Goal: Transaction & Acquisition: Purchase product/service

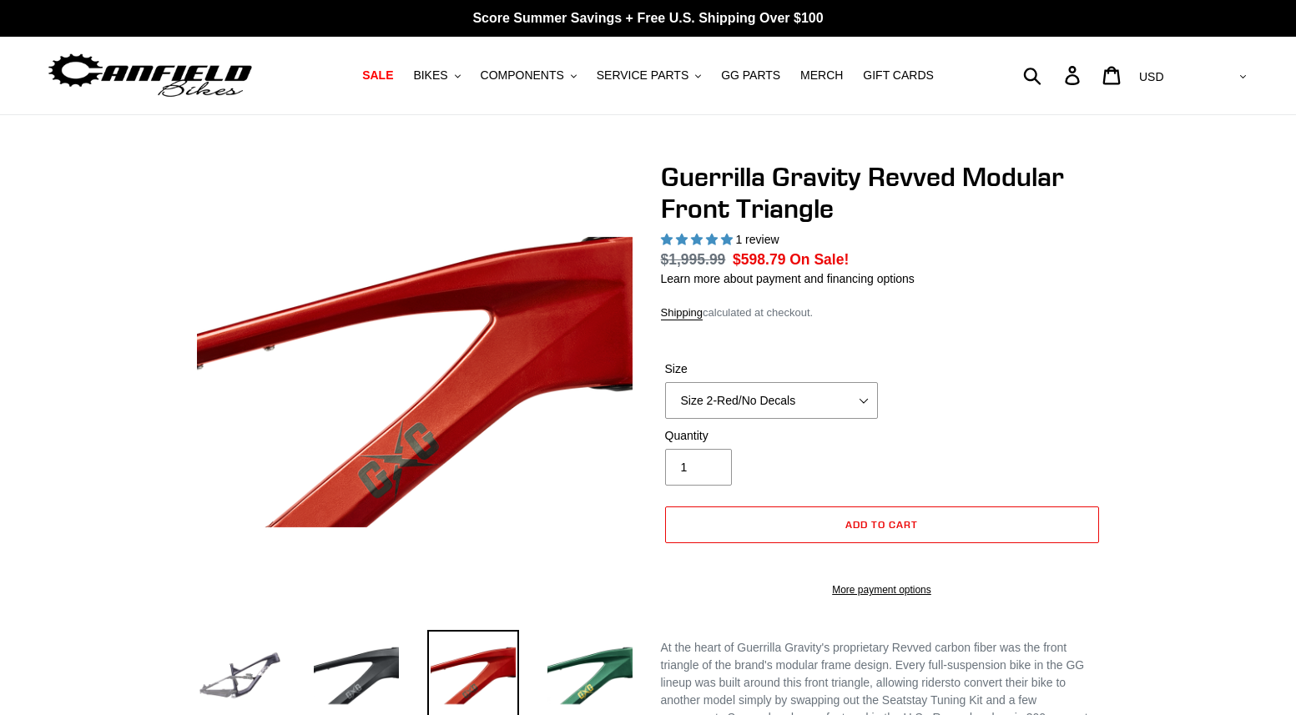
select select "highest-rating"
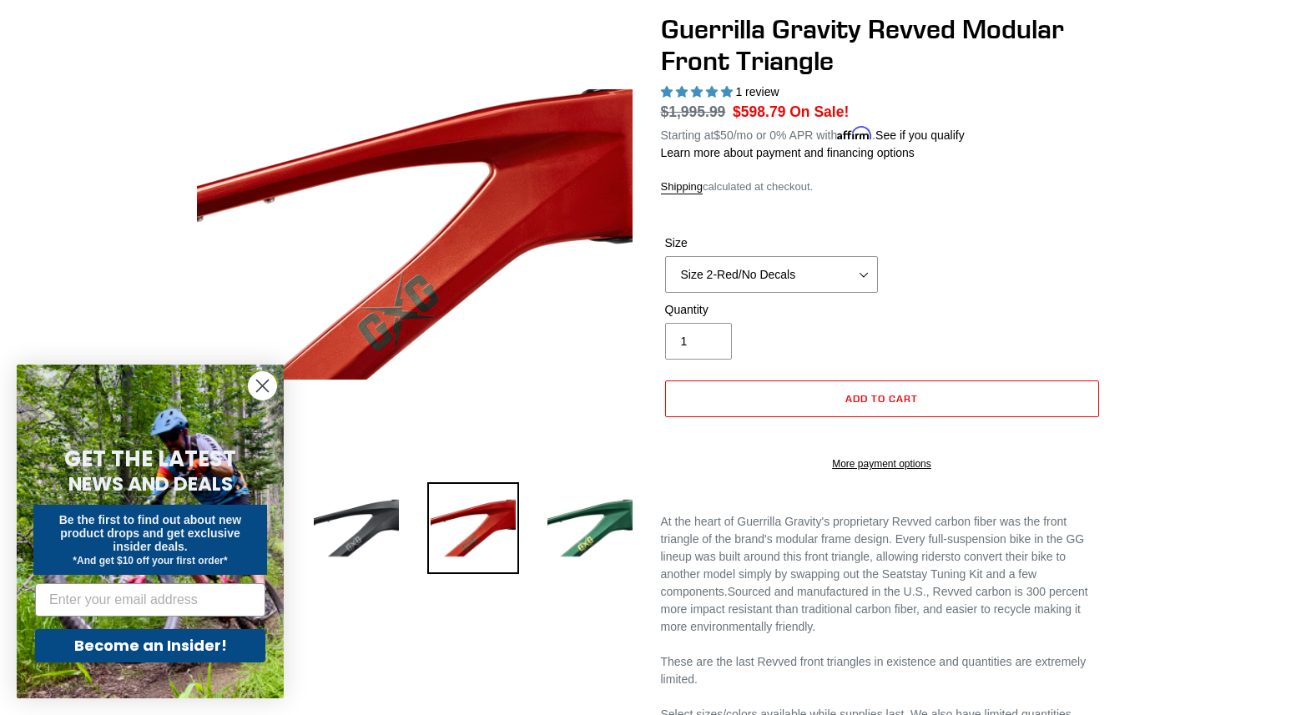
scroll to position [167, 0]
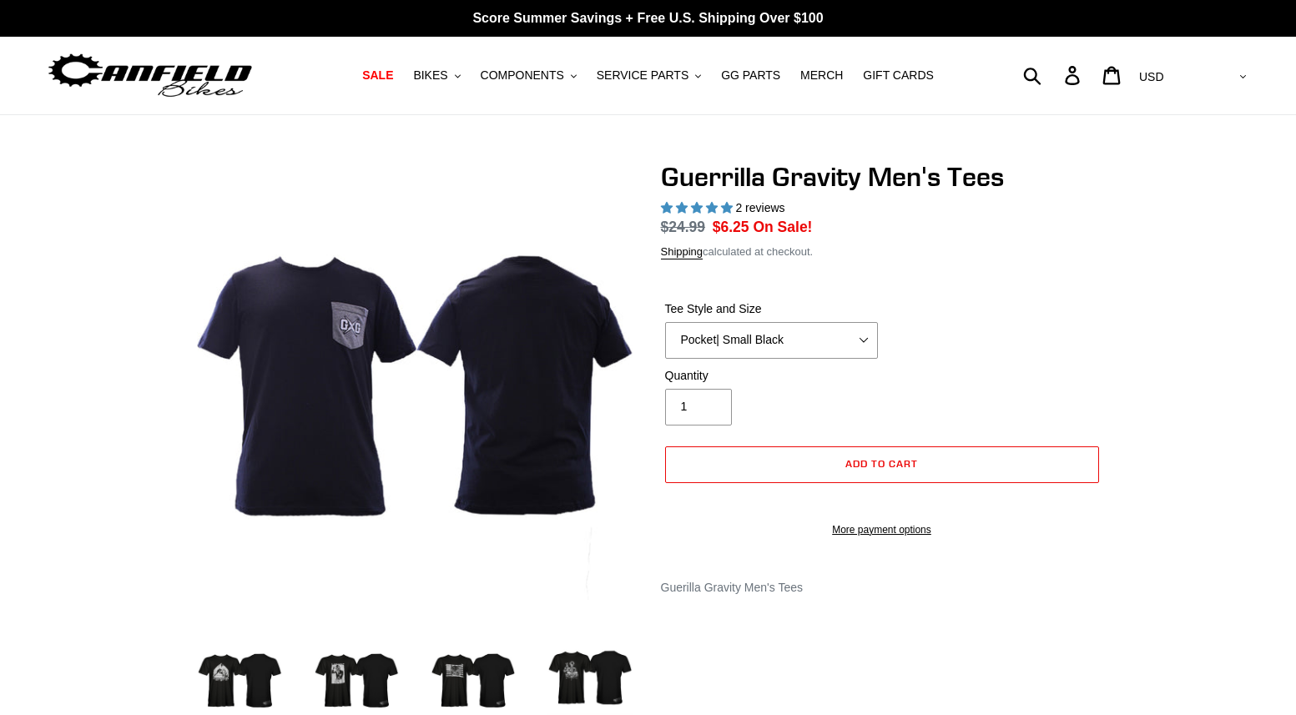
select select "highest-rating"
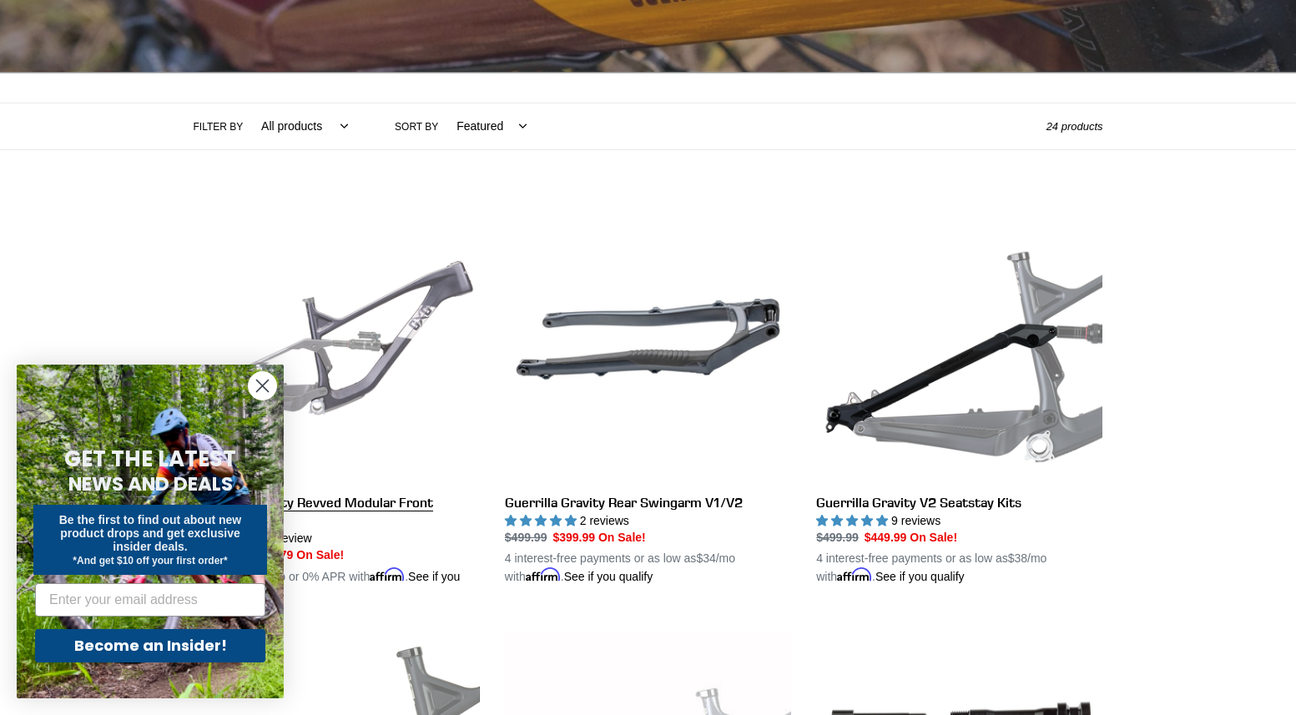
scroll to position [334, 0]
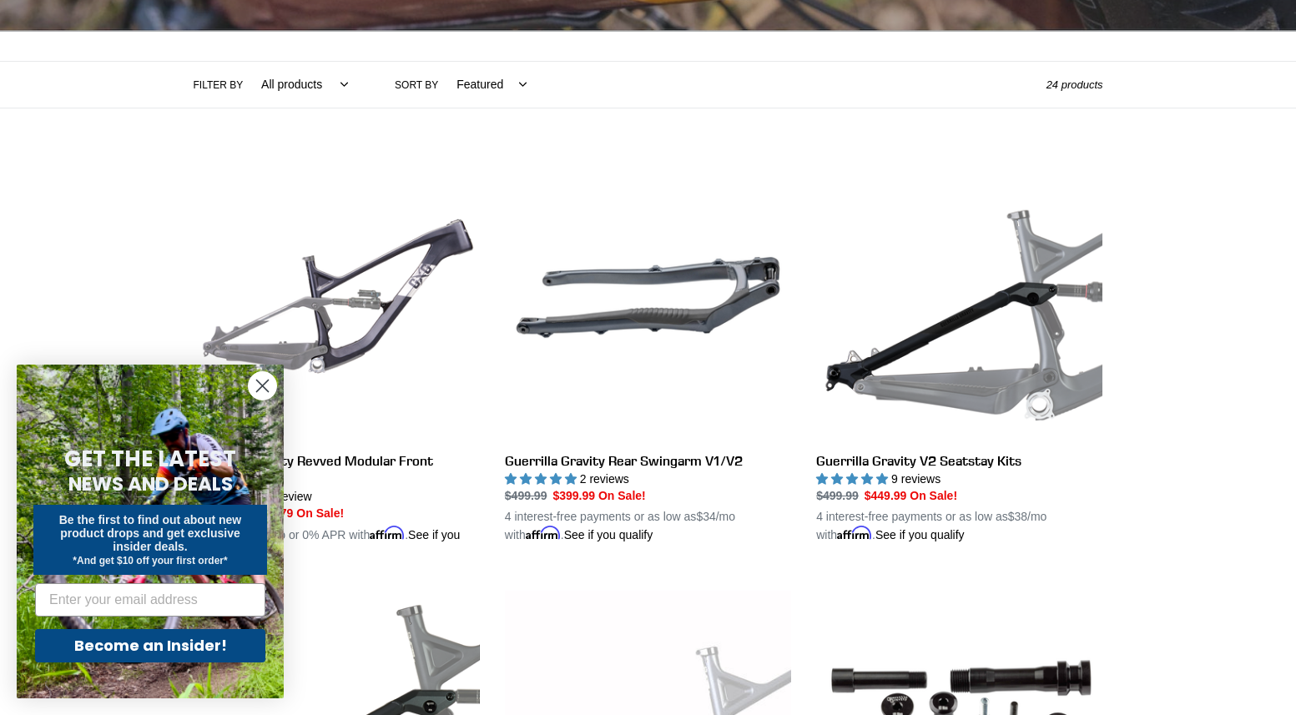
click at [249, 387] on circle "Close dialog" at bounding box center [263, 386] width 28 height 28
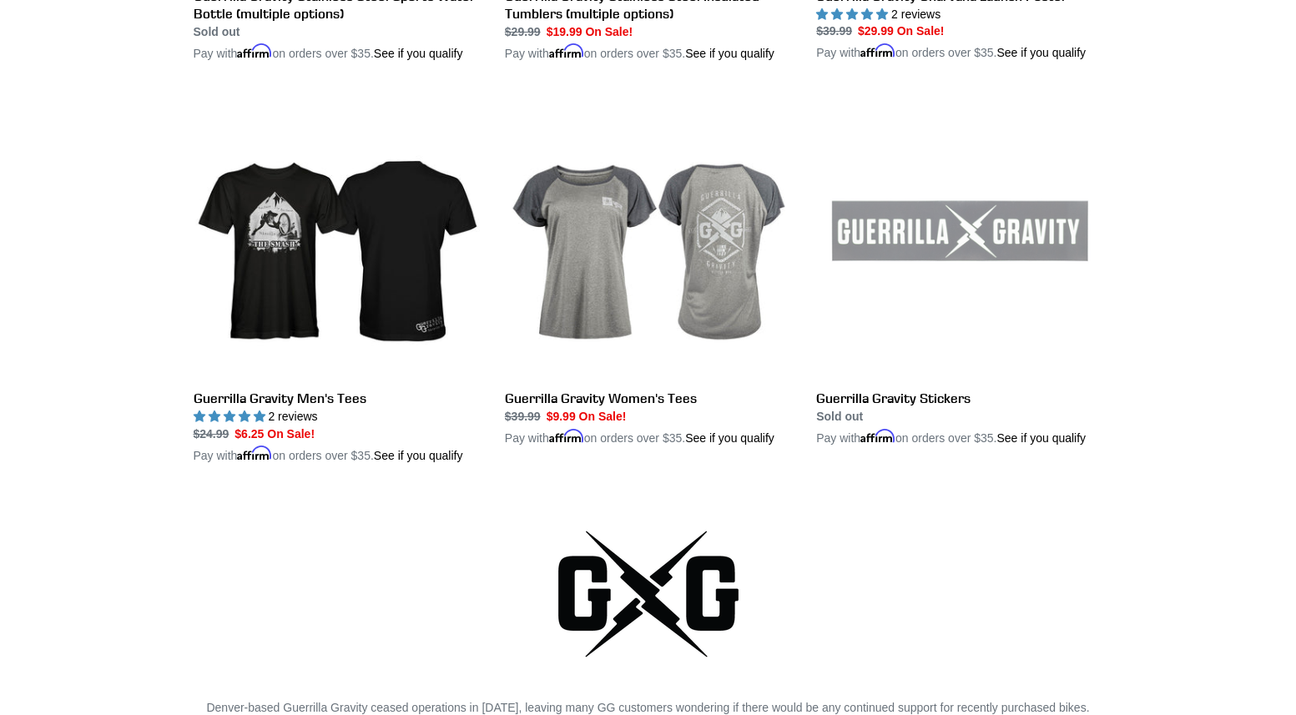
scroll to position [3338, 0]
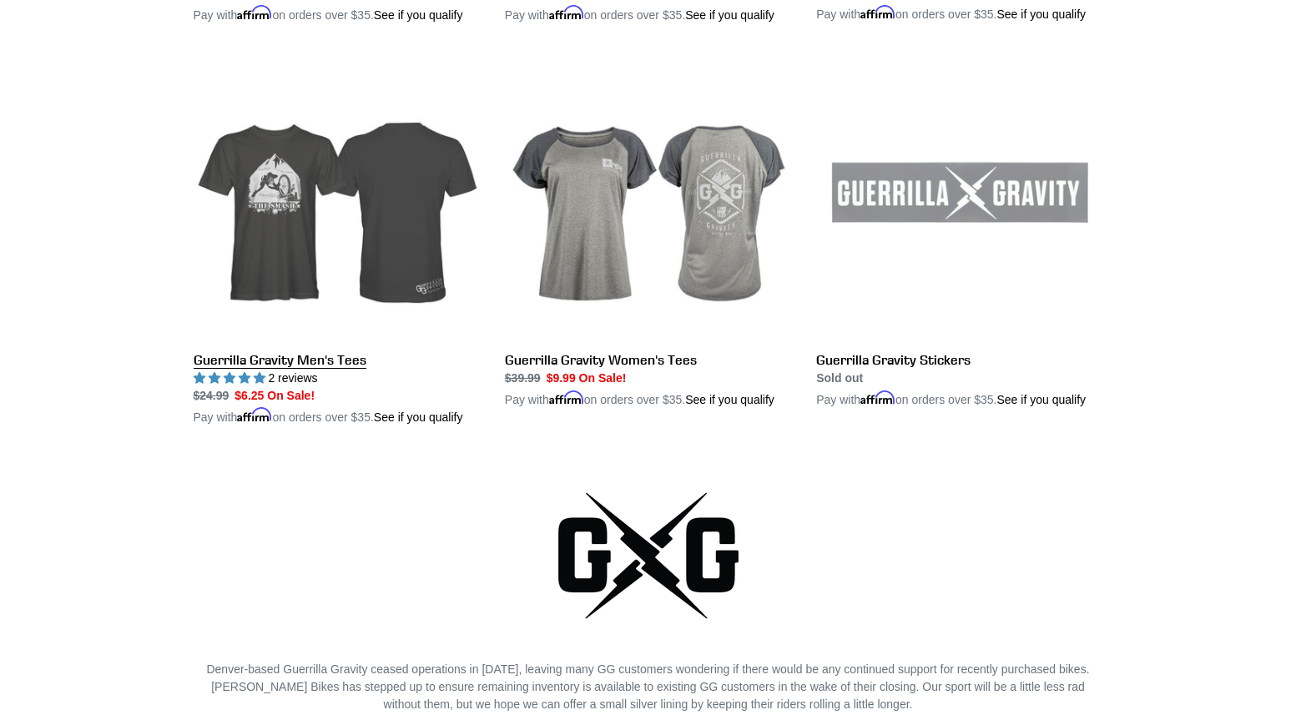
click at [280, 215] on link "Guerrilla Gravity Men's Tees" at bounding box center [337, 239] width 286 height 373
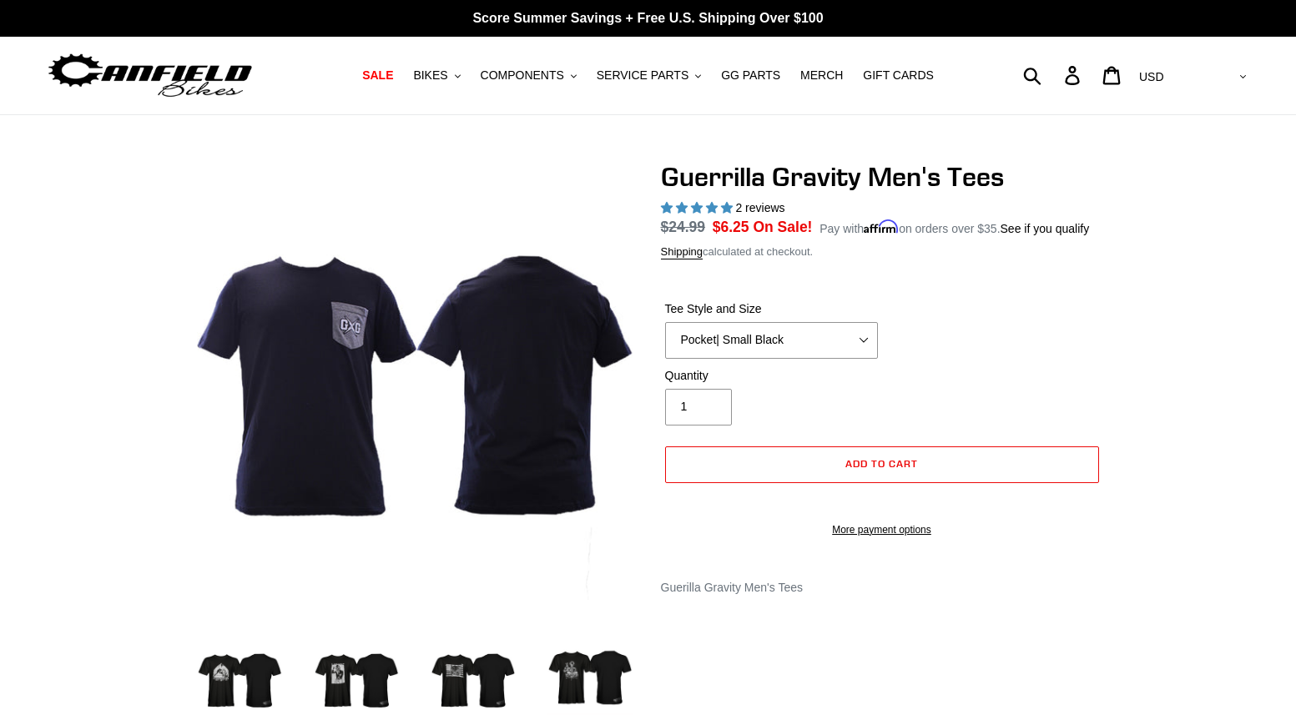
select select "highest-rating"
click at [812, 347] on select "Let It Rip | Small Green Let It Rip | Medium Green Megatrail | Small Black Mega…" at bounding box center [771, 340] width 213 height 37
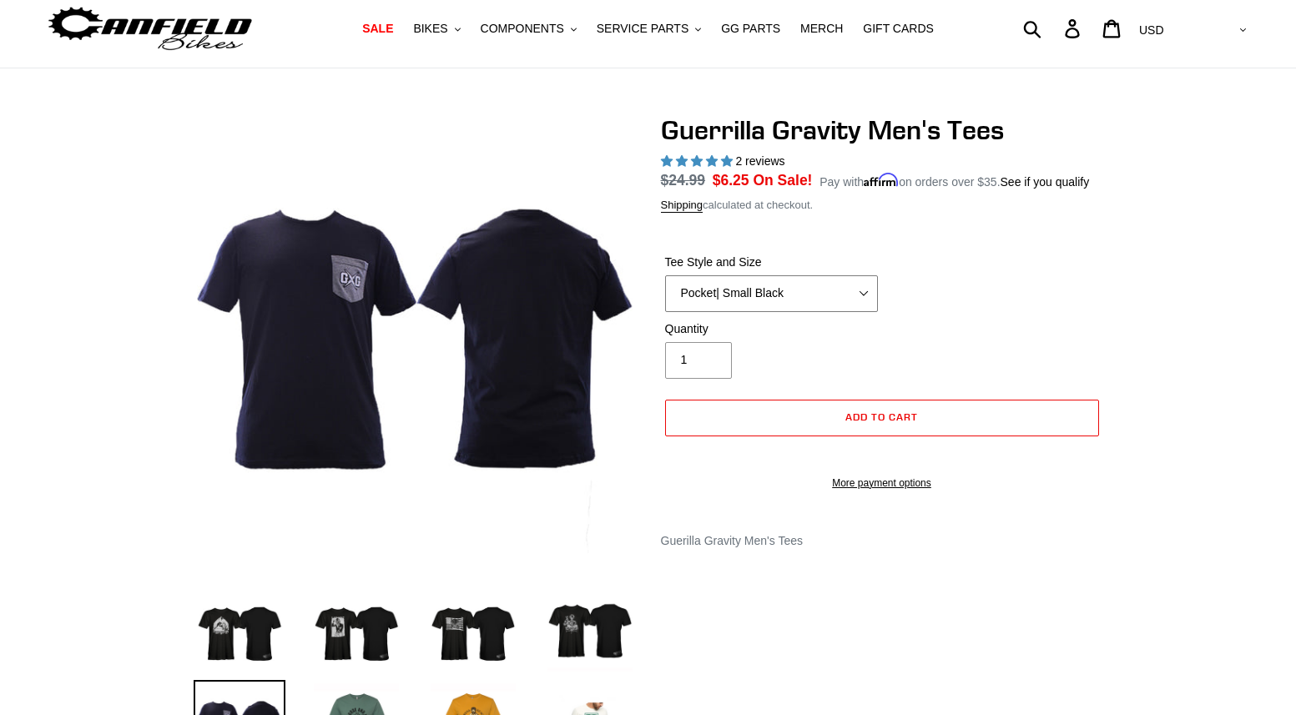
scroll to position [83, 0]
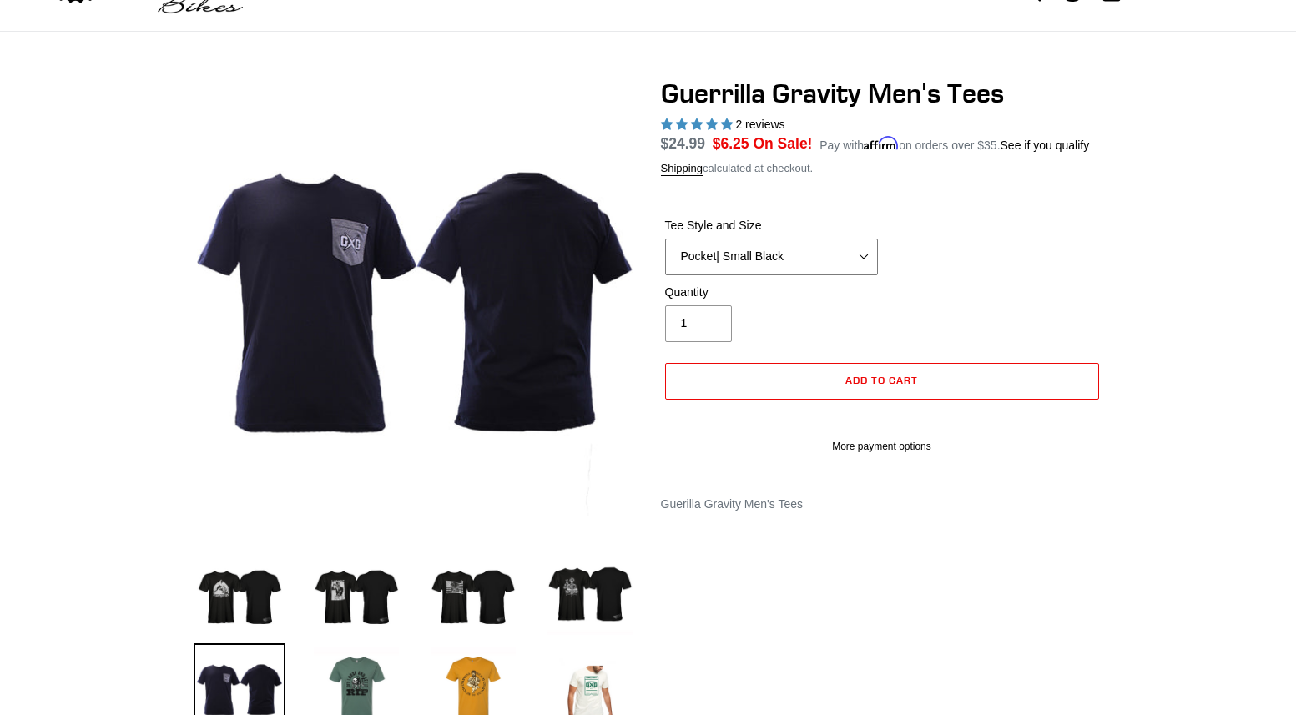
click at [805, 250] on select "Let It Rip | Small Green Let It Rip | Medium Green Megatrail | Small Black Mega…" at bounding box center [771, 257] width 213 height 37
click at [665, 239] on select "Let It Rip | Small Green Let It Rip | Medium Green Megatrail | Small Black Mega…" at bounding box center [771, 257] width 213 height 37
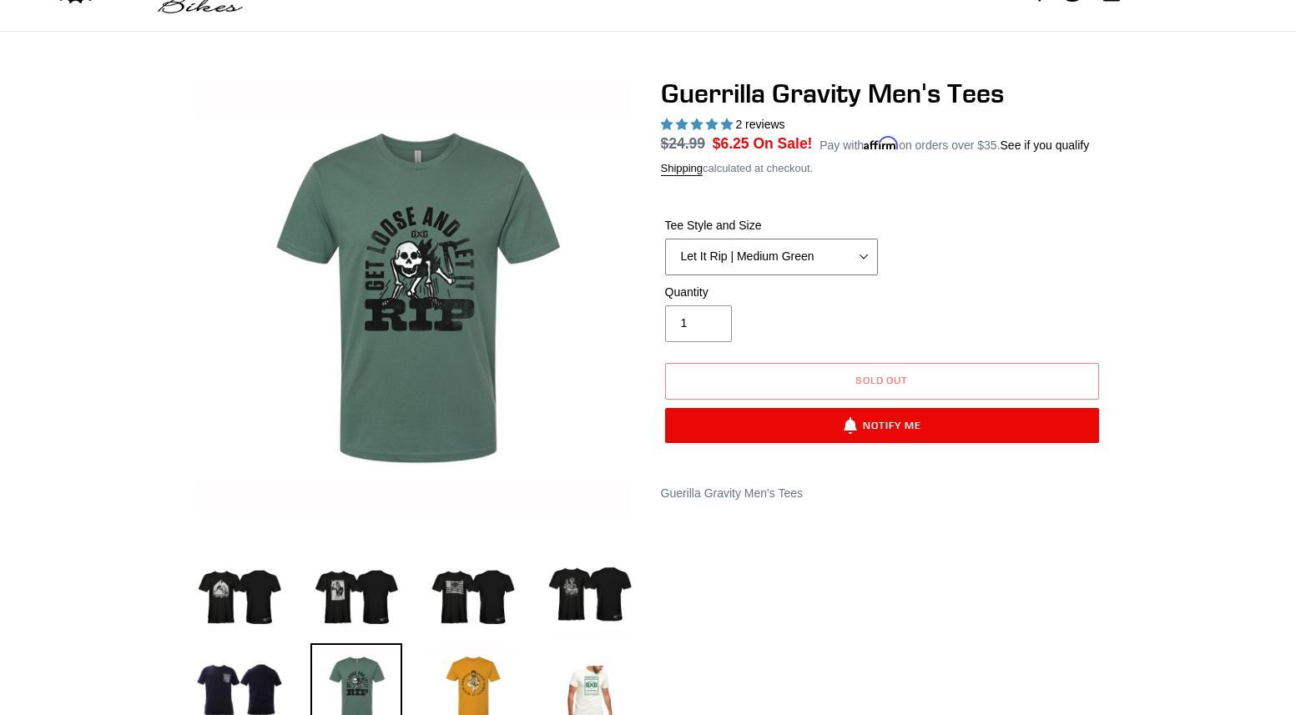
click at [848, 250] on select "Let It Rip | Small Green Let It Rip | Medium Green Megatrail | Small Black Mega…" at bounding box center [771, 257] width 213 height 37
click at [665, 239] on select "Let It Rip | Small Green Let It Rip | Medium Green Megatrail | Small Black Mega…" at bounding box center [771, 257] width 213 height 37
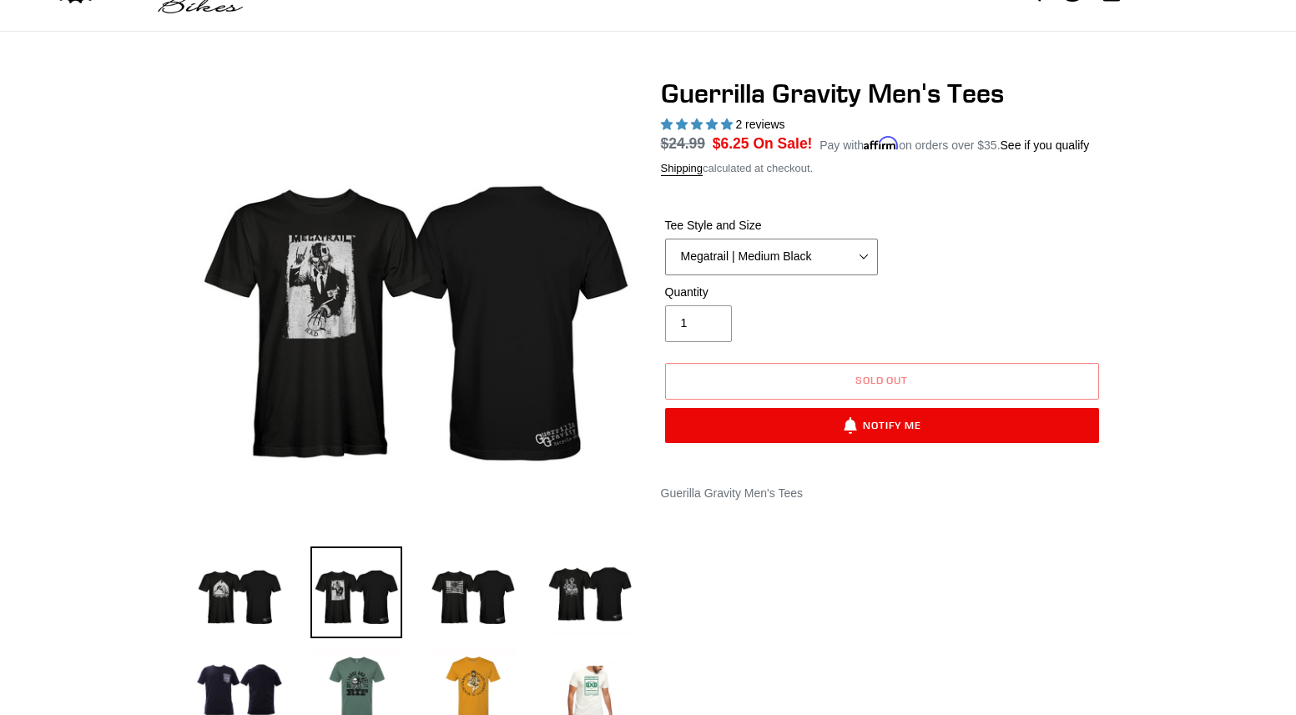
click at [842, 252] on select "Let It Rip | Small Green Let It Rip | Medium Green Megatrail | Small Black Mega…" at bounding box center [771, 257] width 213 height 37
select select "Smash | Small Black"
click at [665, 239] on select "Let It Rip | Small Green Let It Rip | Medium Green Megatrail | Small Black Mega…" at bounding box center [771, 257] width 213 height 37
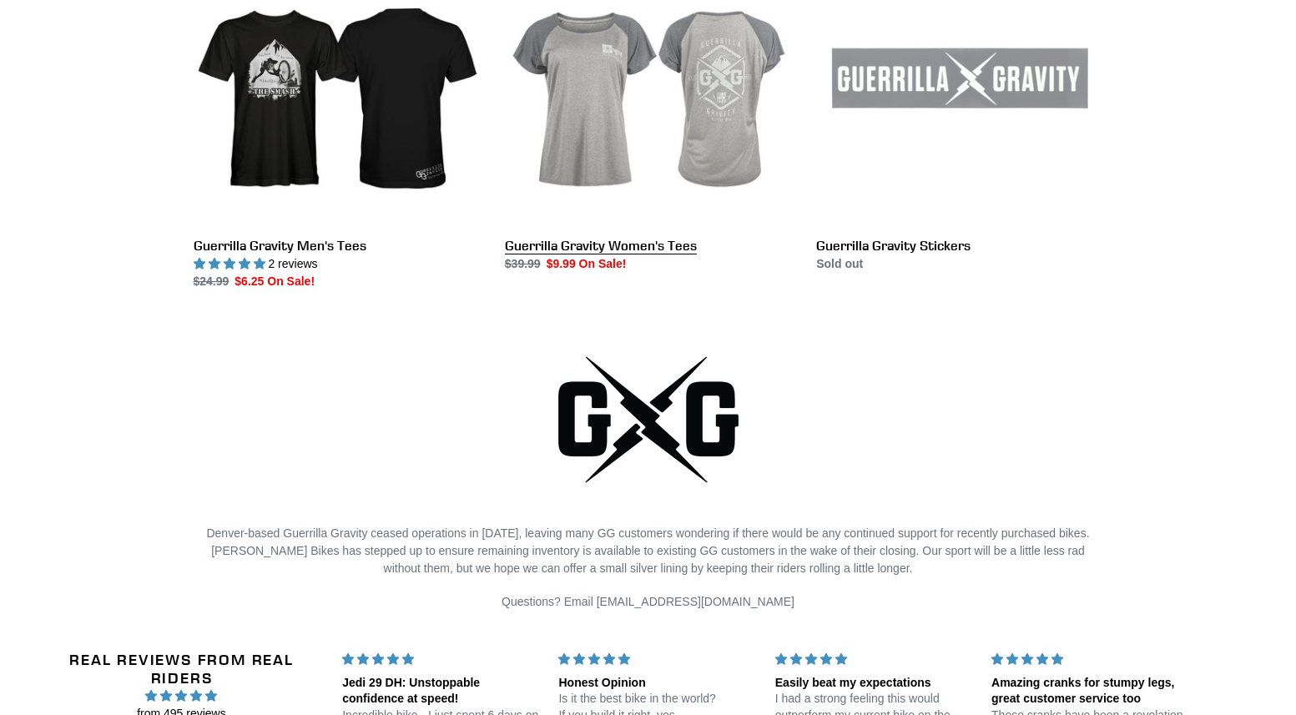
scroll to position [3283, 0]
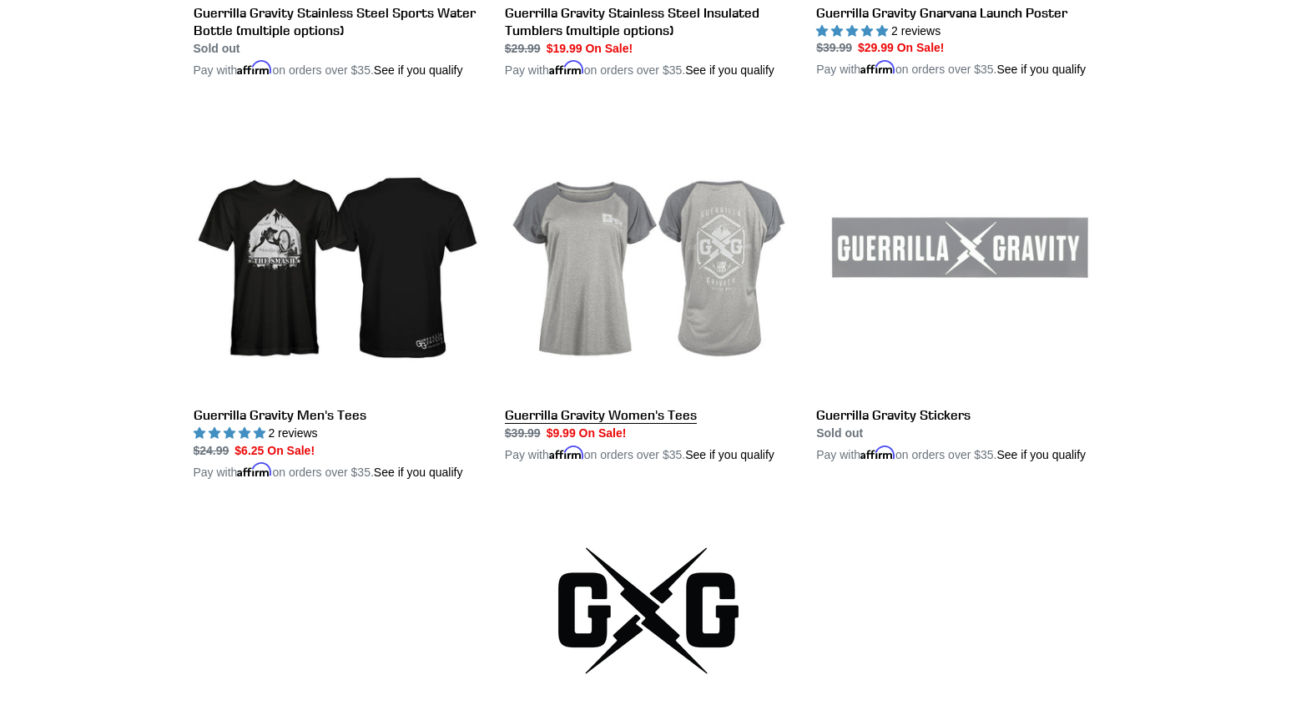
click at [688, 227] on link "Guerrilla Gravity Women's Tees" at bounding box center [648, 287] width 286 height 356
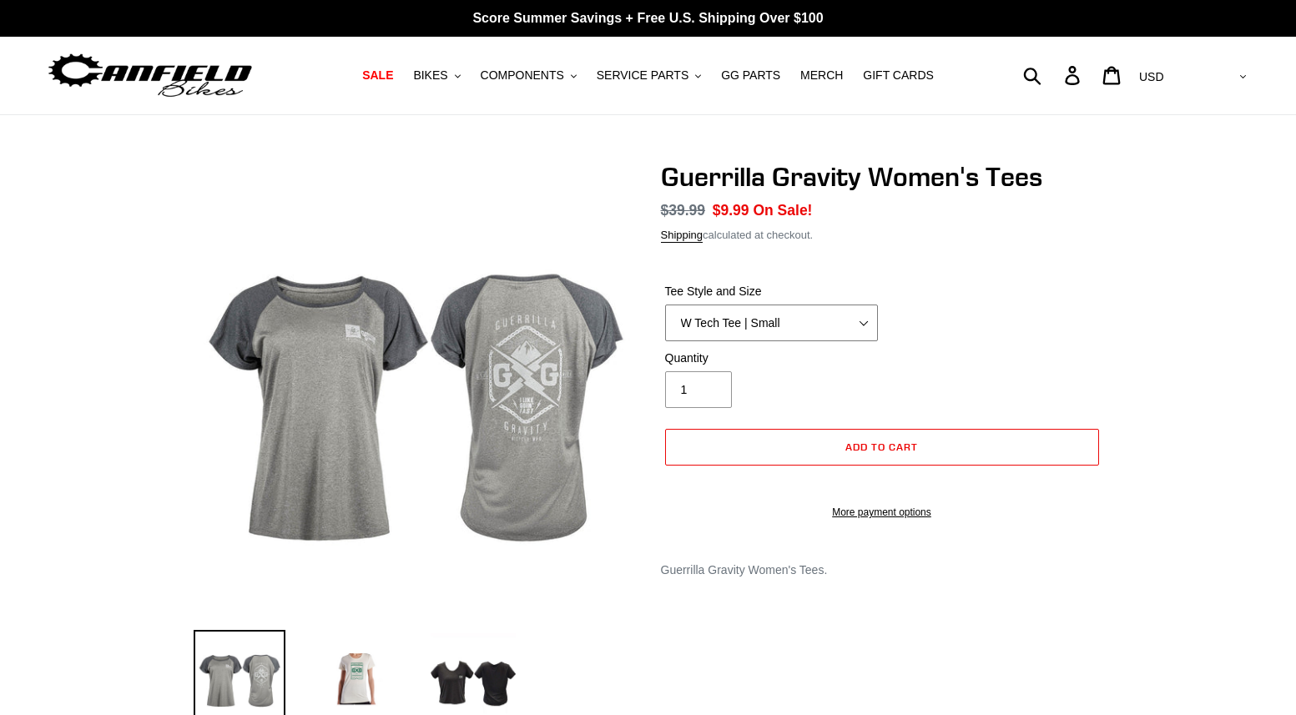
click at [816, 320] on select "W Tech Tee | Small W Tech Tee | Medium W Tech Tee | Large W Tech Tee | X Large …" at bounding box center [771, 323] width 213 height 37
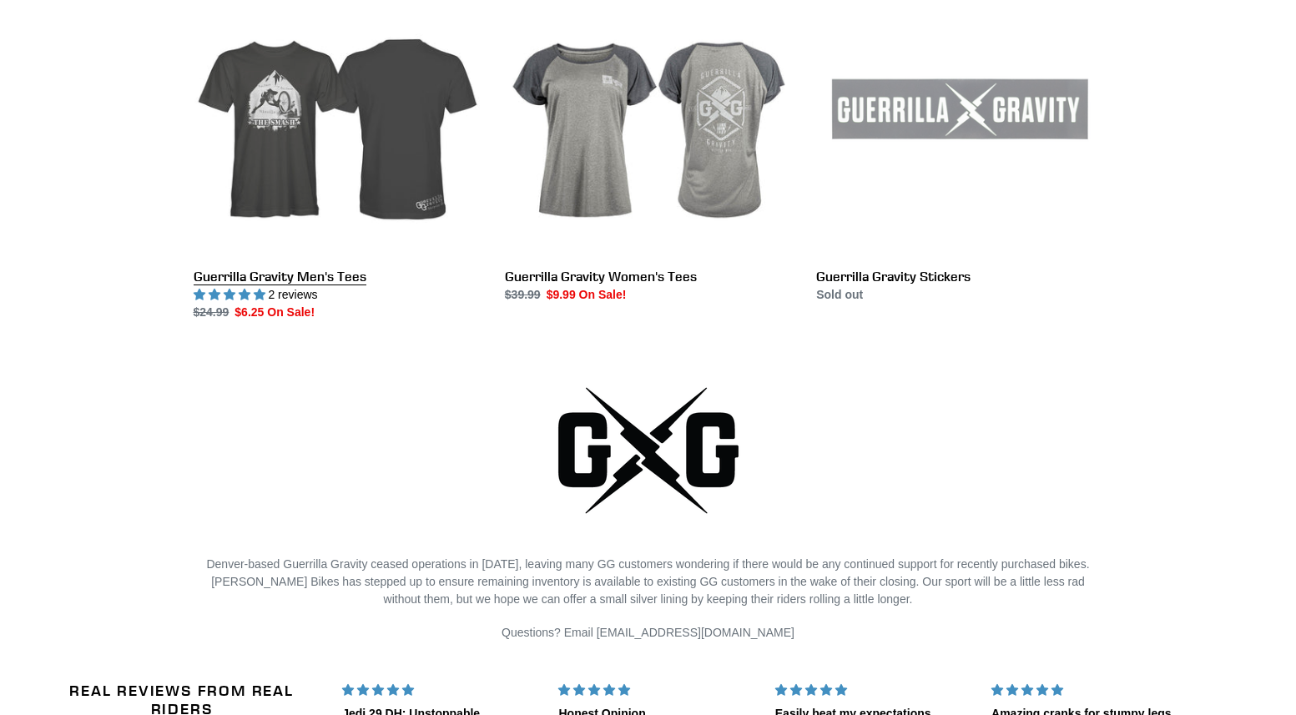
scroll to position [3312, 0]
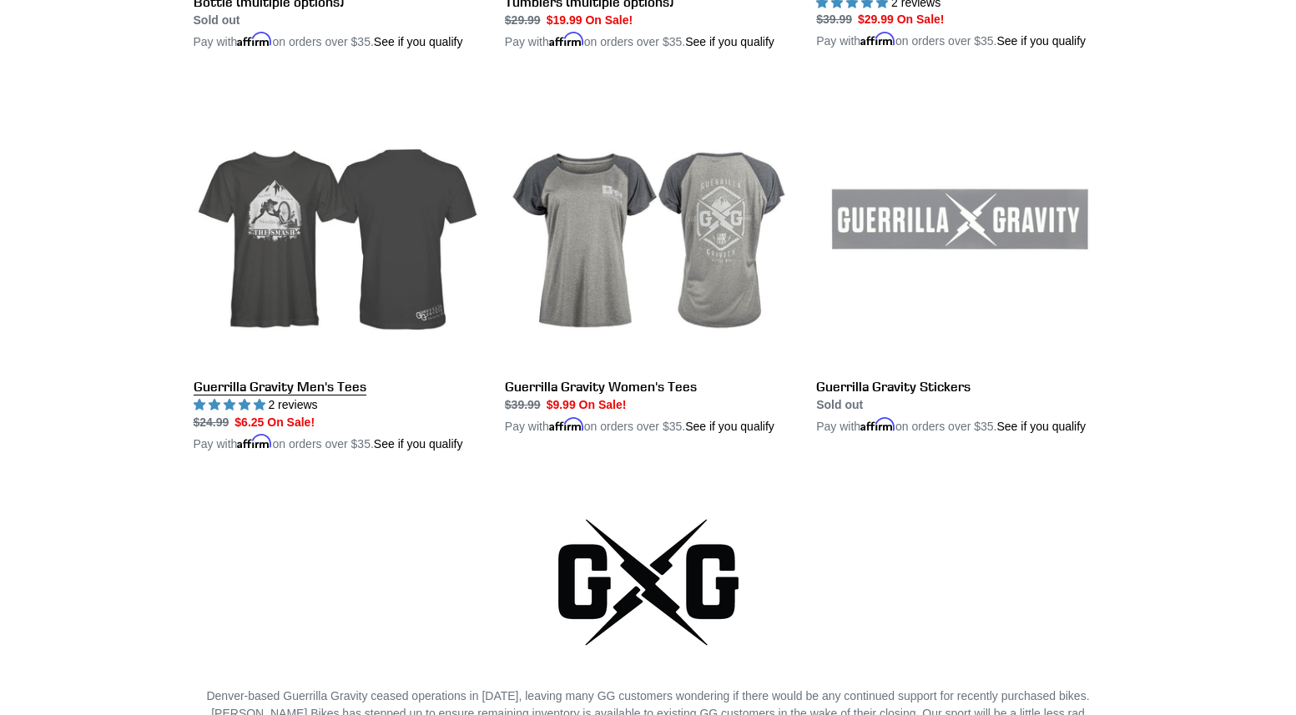
click at [371, 251] on link "Guerrilla Gravity Men's Tees" at bounding box center [337, 266] width 286 height 373
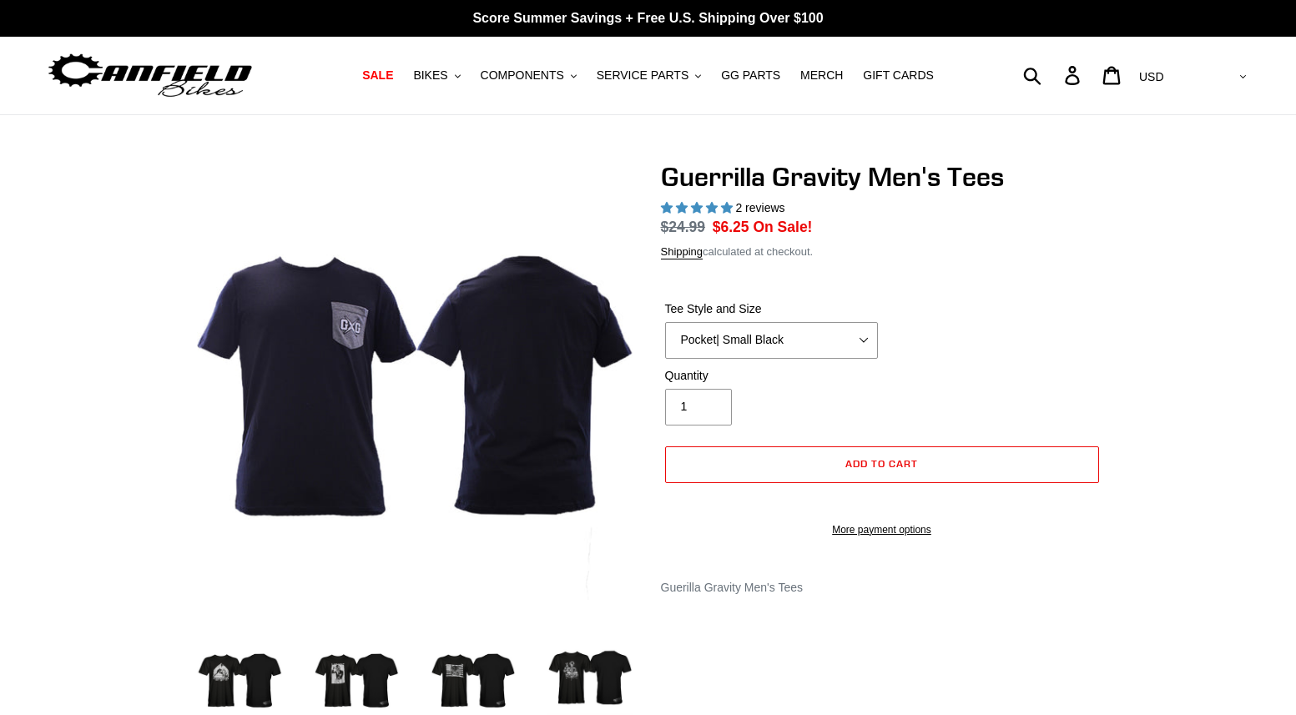
select select "highest-rating"
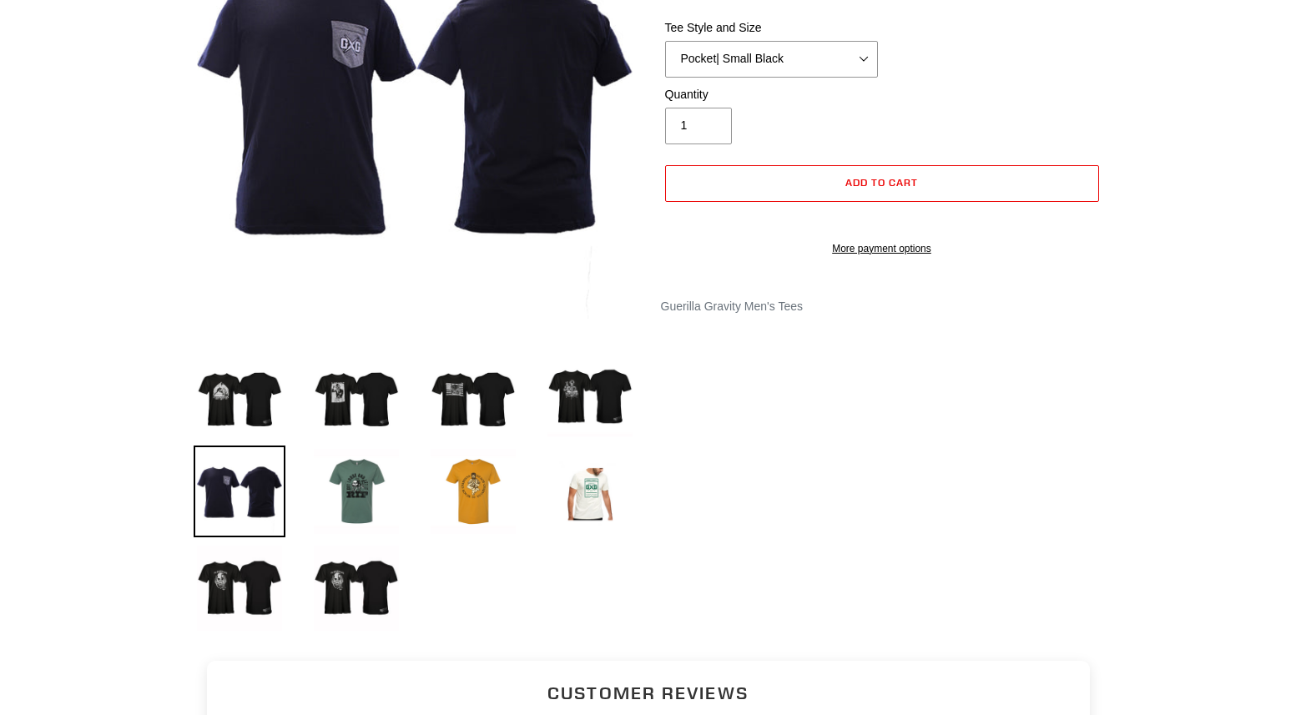
scroll to position [83, 0]
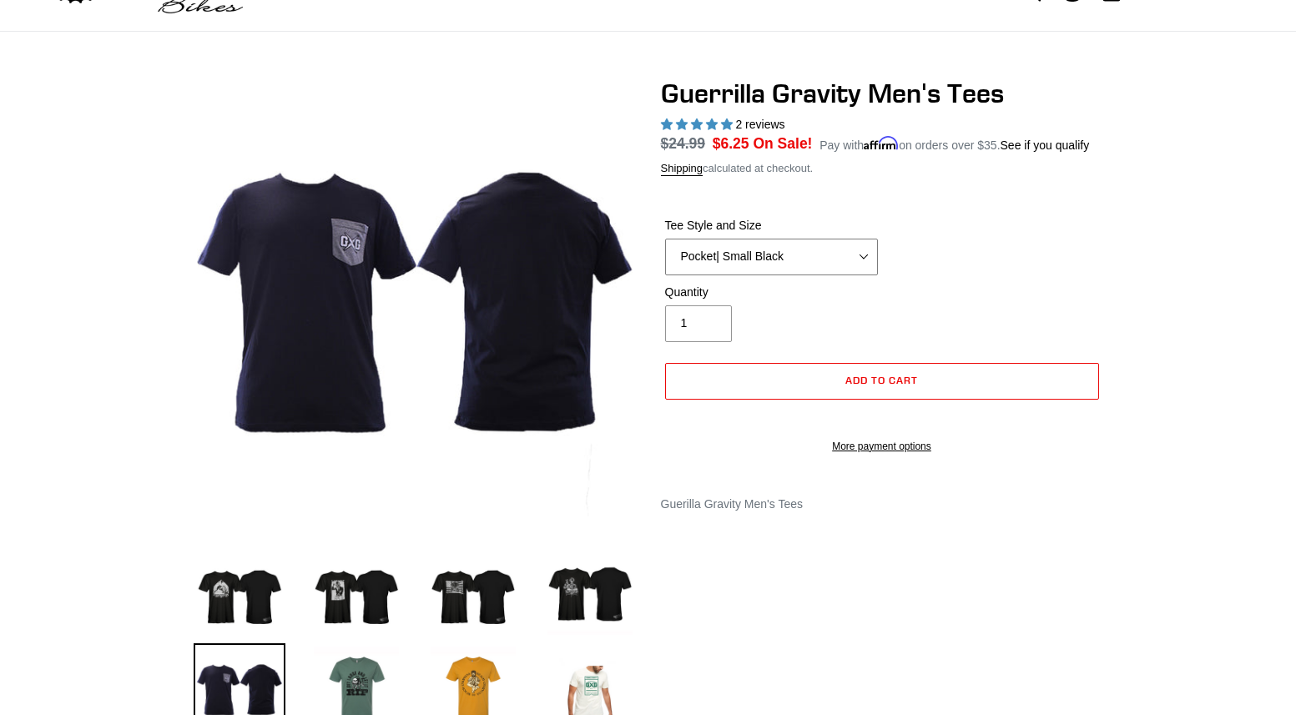
click at [819, 255] on select "Let It Rip | Small Green Let It Rip | Medium Green Megatrail | Small Black Mega…" at bounding box center [771, 257] width 213 height 37
click at [665, 239] on select "Let It Rip | Small Green Let It Rip | Medium Green Megatrail | Small Black Mega…" at bounding box center [771, 257] width 213 height 37
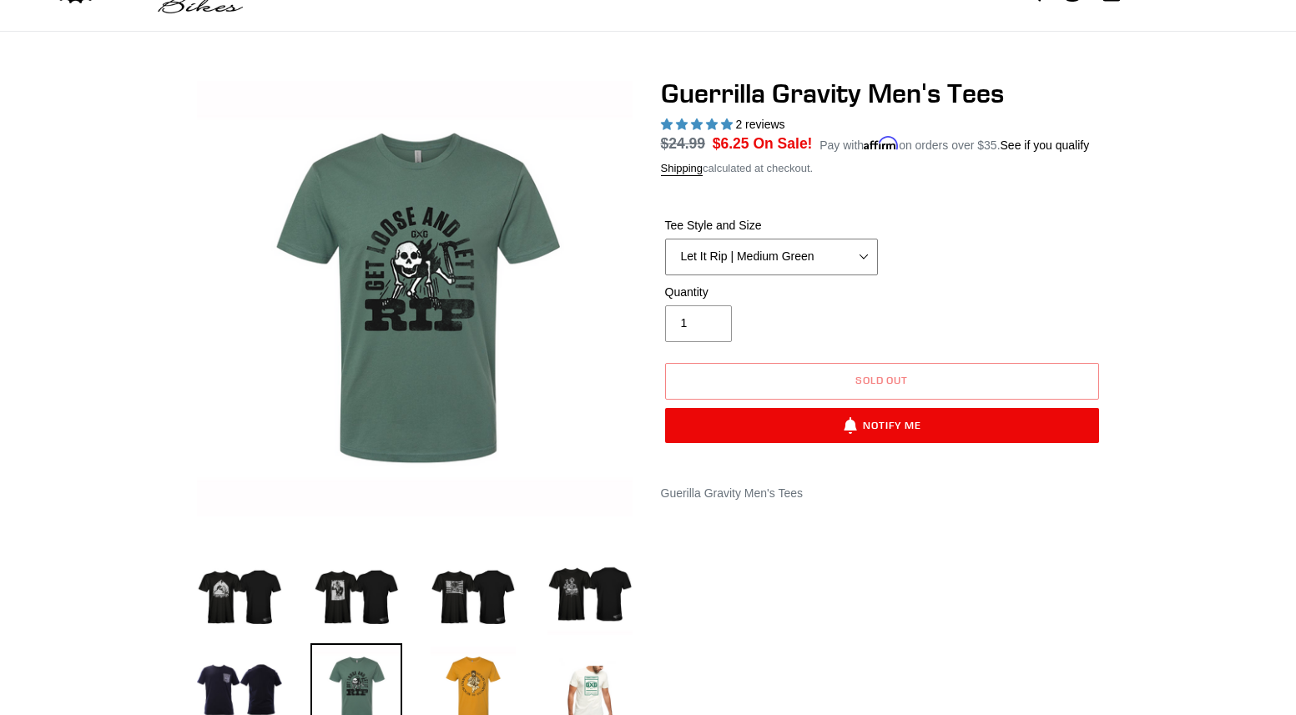
click at [813, 245] on select "Let It Rip | Small Green Let It Rip | Medium Green Megatrail | Small Black Mega…" at bounding box center [771, 257] width 213 height 37
click at [665, 239] on select "Let It Rip | Small Green Let It Rip | Medium Green Megatrail | Small Black Mega…" at bounding box center [771, 257] width 213 height 37
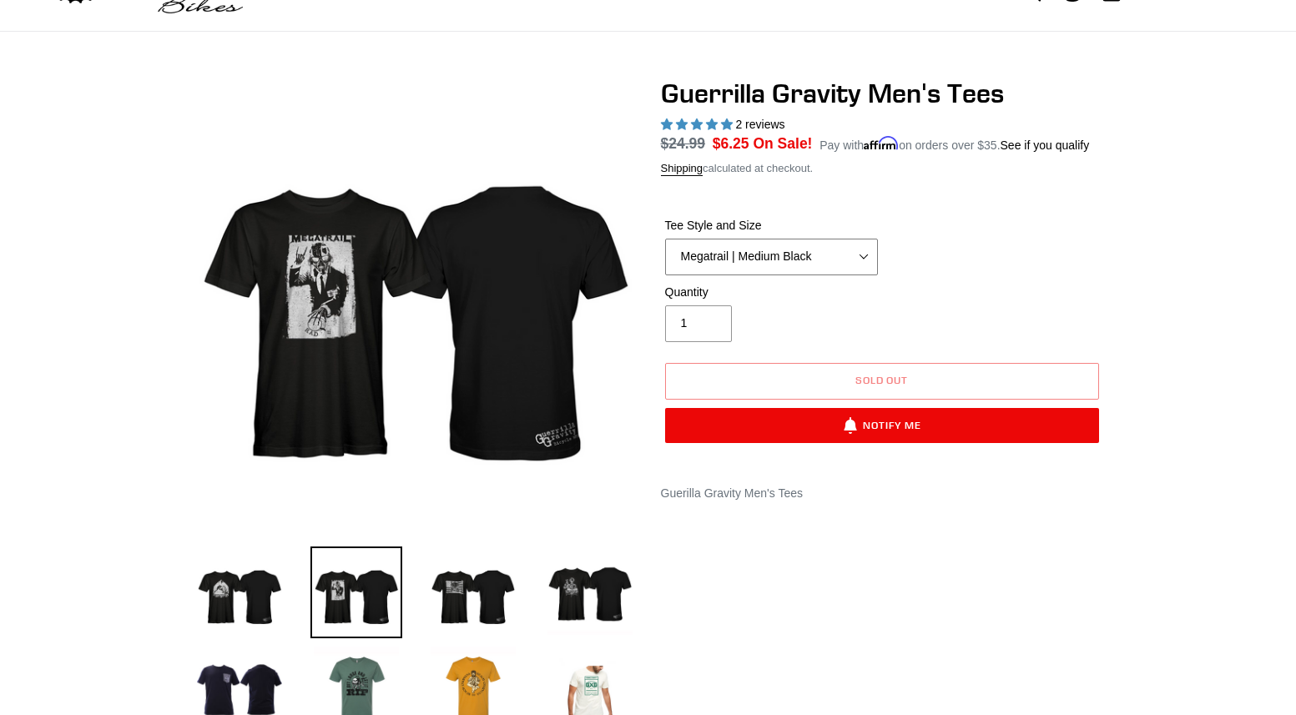
click at [823, 248] on select "Let It Rip | Small Green Let It Rip | Medium Green Megatrail | Small Black Mega…" at bounding box center [771, 257] width 213 height 37
click at [665, 239] on select "Let It Rip | Small Green Let It Rip | Medium Green Megatrail | Small Black Mega…" at bounding box center [771, 257] width 213 height 37
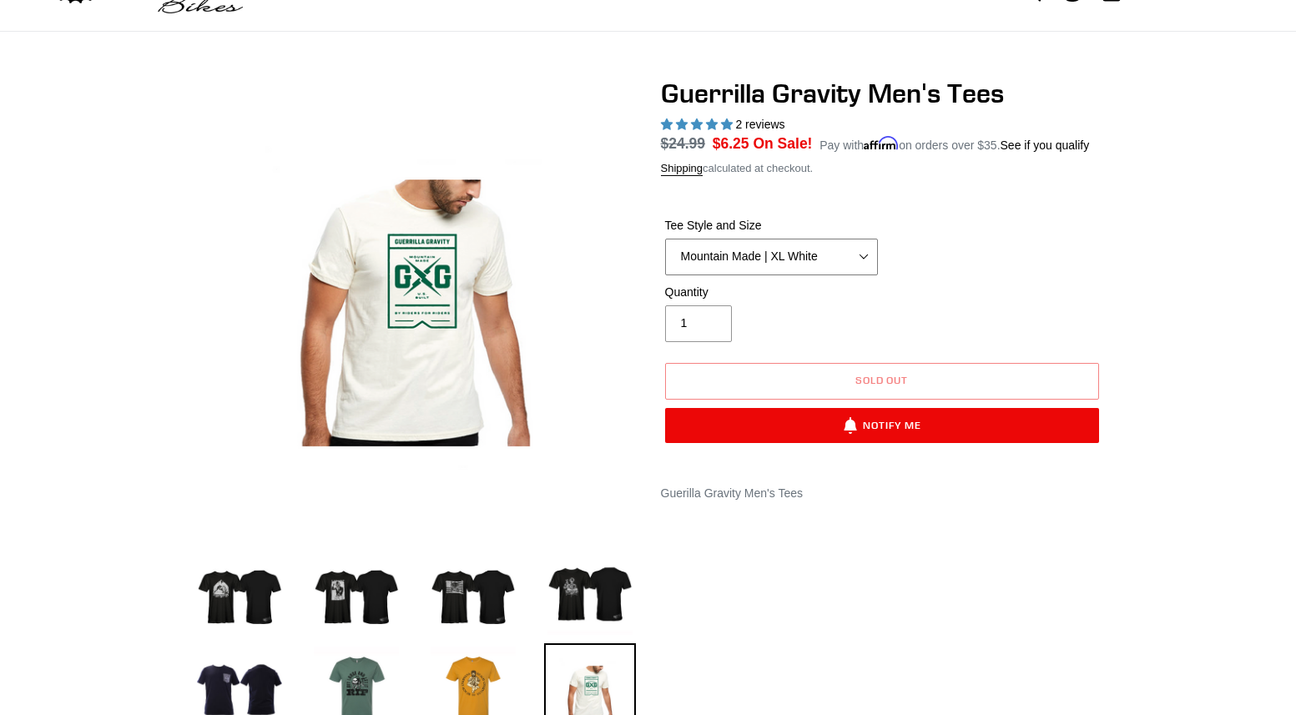
click at [819, 267] on select "Let It Rip | Small Green Let It Rip | Medium Green Megatrail | Small Black Mega…" at bounding box center [771, 257] width 213 height 37
click at [665, 239] on select "Let It Rip | Small Green Let It Rip | Medium Green Megatrail | Small Black Mega…" at bounding box center [771, 257] width 213 height 37
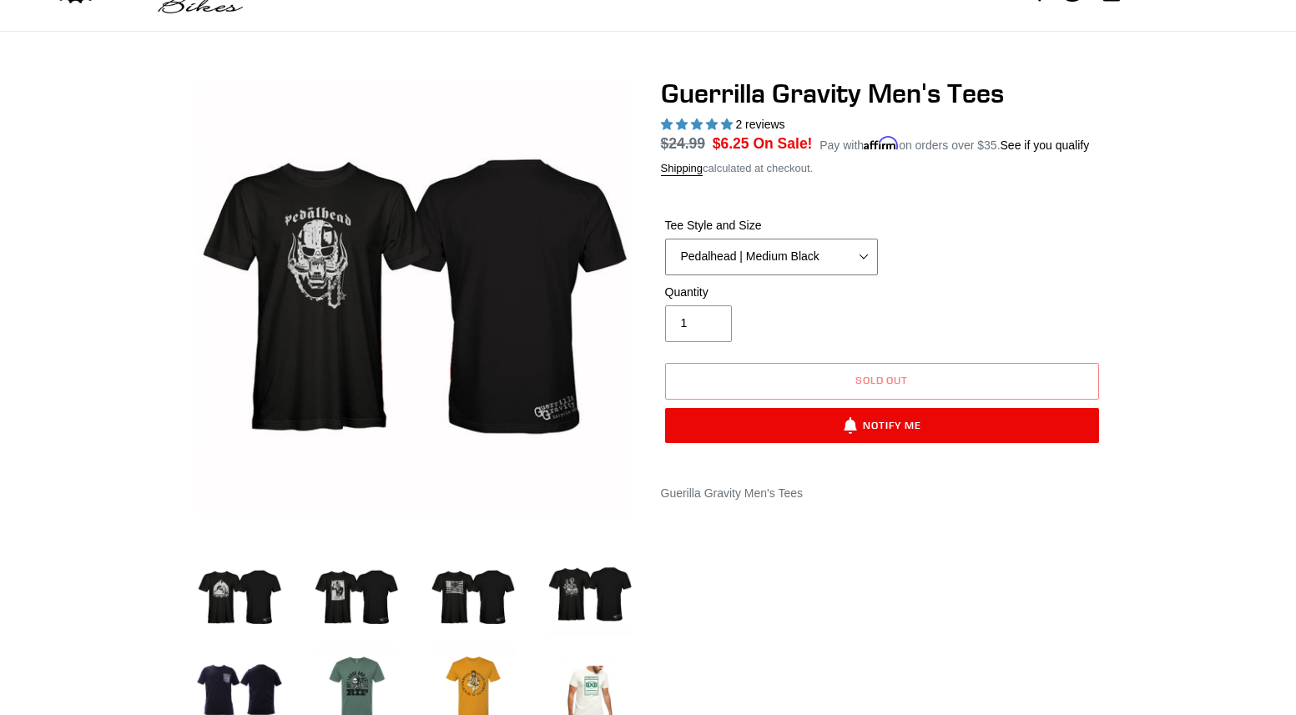
click at [816, 263] on select "Let It Rip | Small Green Let It Rip | Medium Green Megatrail | Small Black Mega…" at bounding box center [771, 257] width 213 height 37
click at [665, 239] on select "Let It Rip | Small Green Let It Rip | Medium Green Megatrail | Small Black Mega…" at bounding box center [771, 257] width 213 height 37
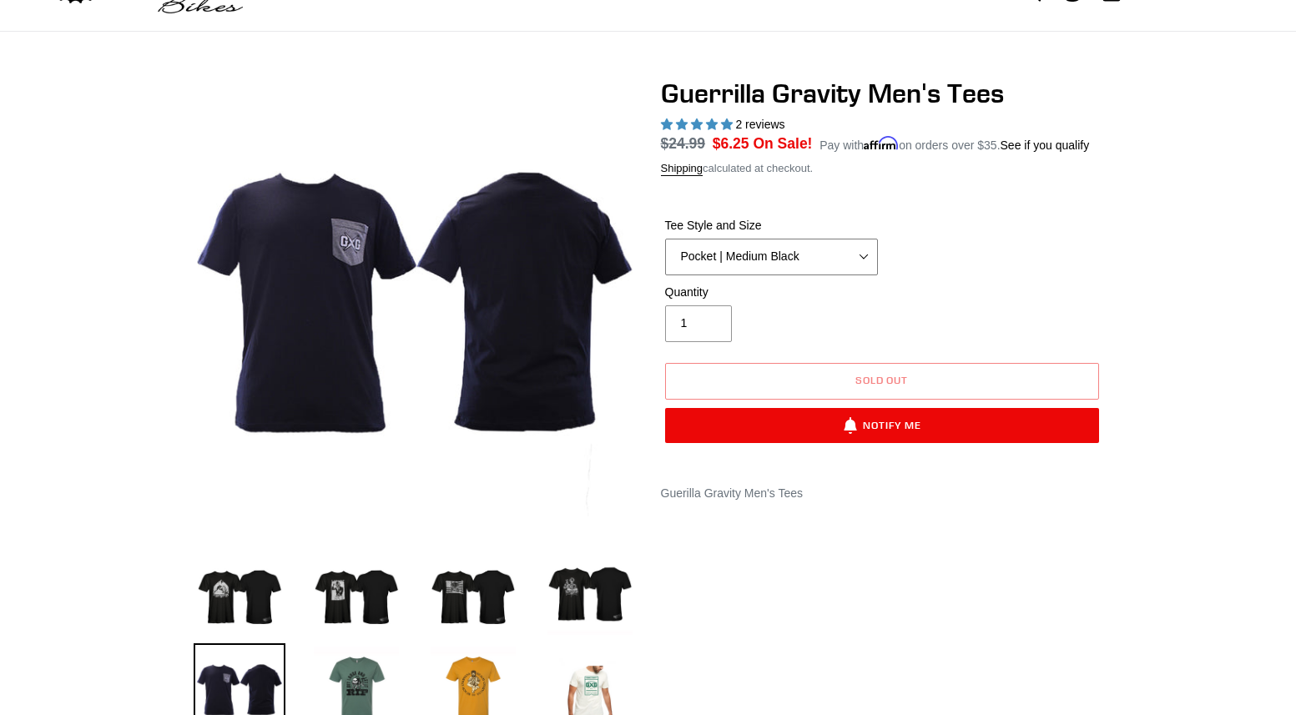
click at [802, 254] on select "Let It Rip | Small Green Let It Rip | Medium Green Megatrail | Small Black Mega…" at bounding box center [771, 257] width 213 height 37
click at [665, 239] on select "Let It Rip | Small Green Let It Rip | Medium Green Megatrail | Small Black Mega…" at bounding box center [771, 257] width 213 height 37
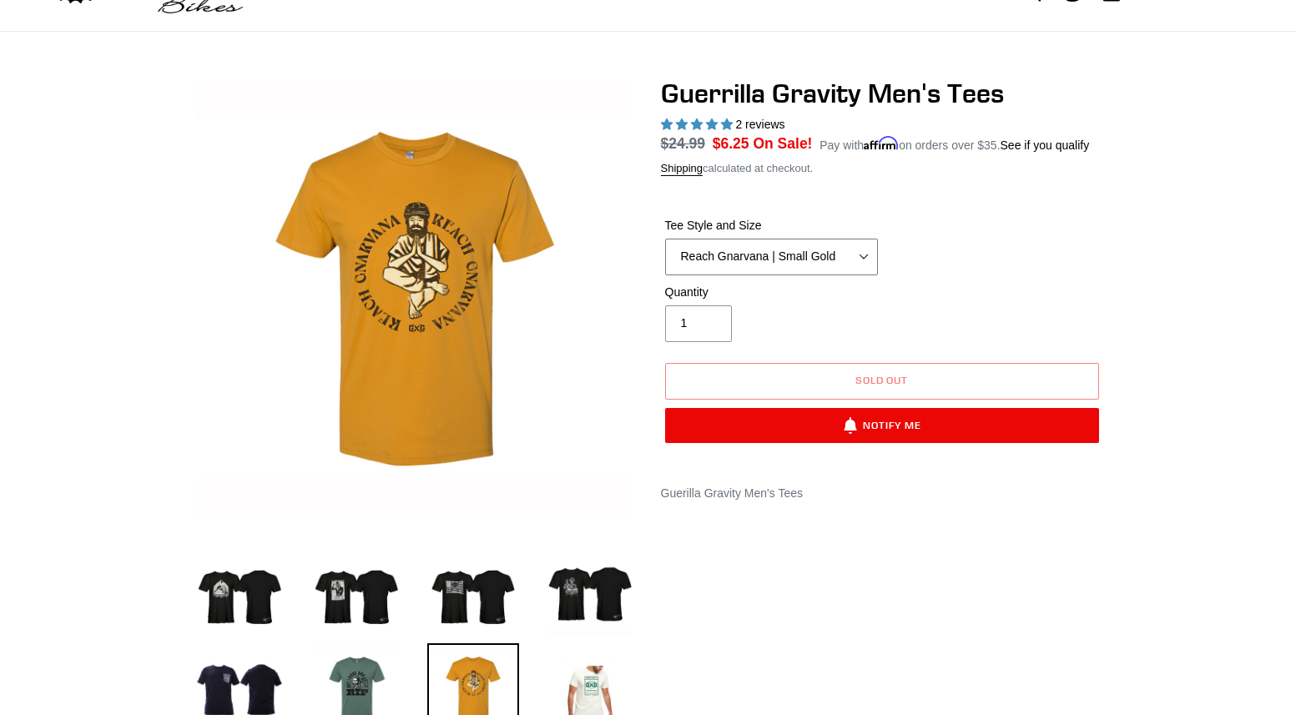
click at [788, 259] on select "Let It Rip | Small Green Let It Rip | Medium Green Megatrail | Small Black Mega…" at bounding box center [771, 257] width 213 height 37
click at [665, 239] on select "Let It Rip | Small Green Let It Rip | Medium Green Megatrail | Small Black Mega…" at bounding box center [771, 257] width 213 height 37
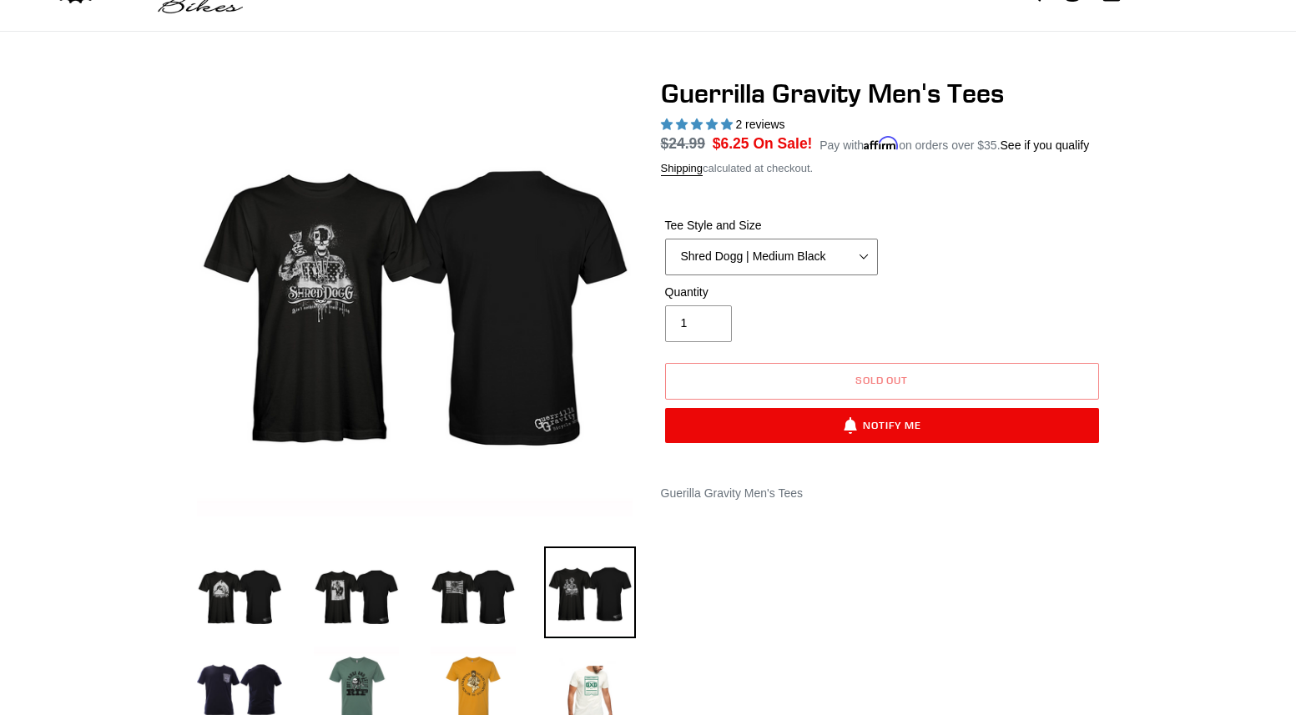
click at [823, 271] on select "Let It Rip | Small Green Let It Rip | Medium Green Megatrail | Small Black Mega…" at bounding box center [771, 257] width 213 height 37
select select "Trail Pistol | Small Black"
click at [665, 239] on select "Let It Rip | Small Green Let It Rip | Medium Green Megatrail | Small Black Mega…" at bounding box center [771, 257] width 213 height 37
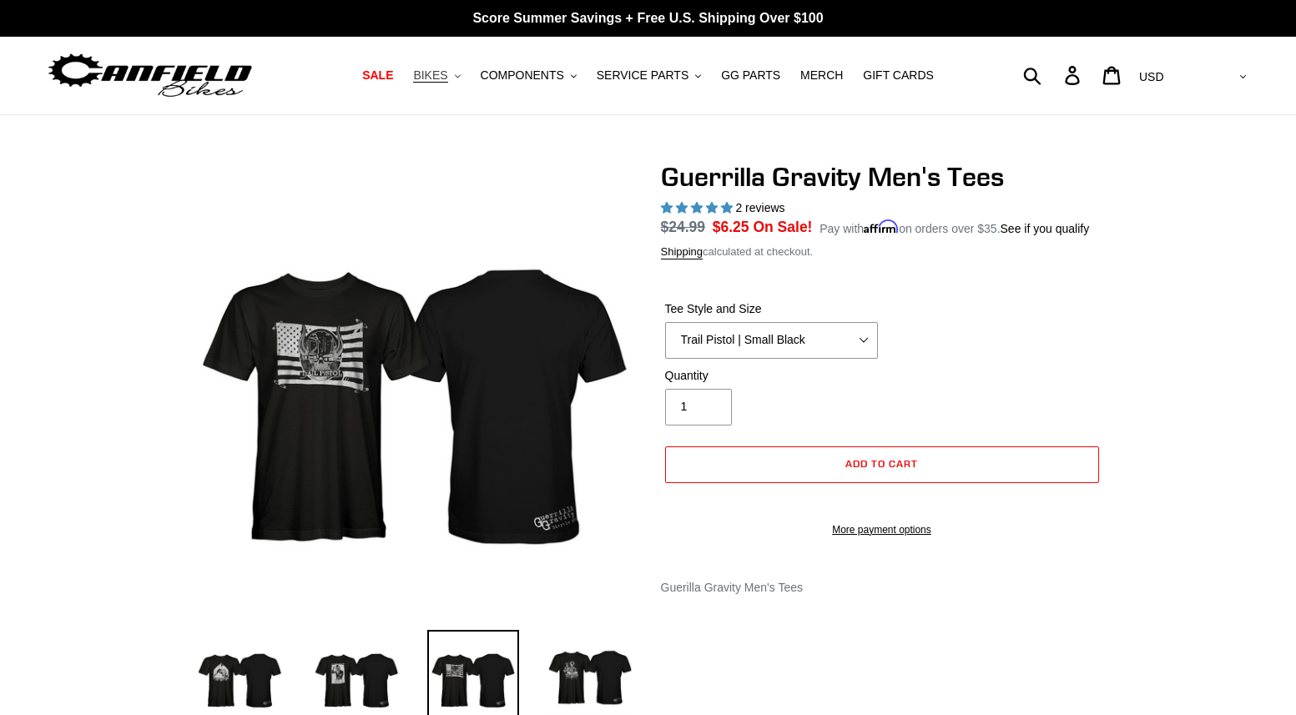
click at [447, 72] on span "BIKES" at bounding box center [430, 75] width 34 height 14
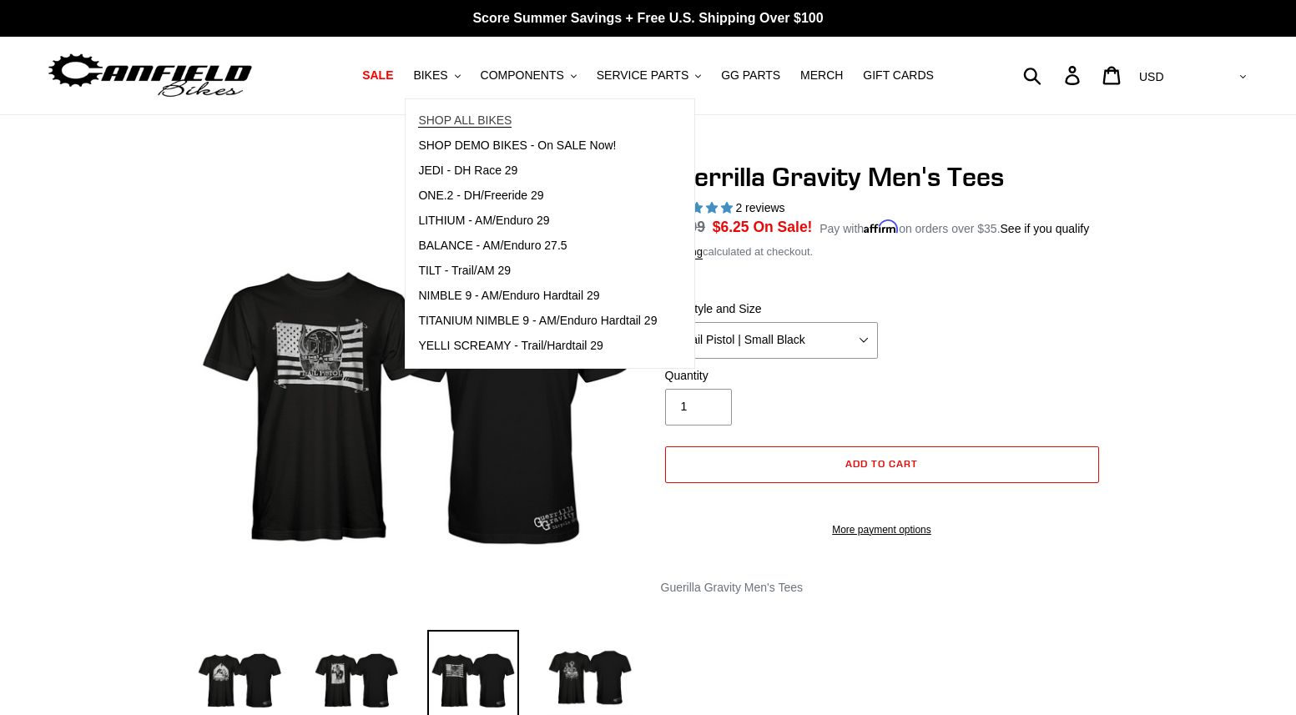
click at [490, 114] on span "SHOP ALL BIKES" at bounding box center [464, 121] width 93 height 14
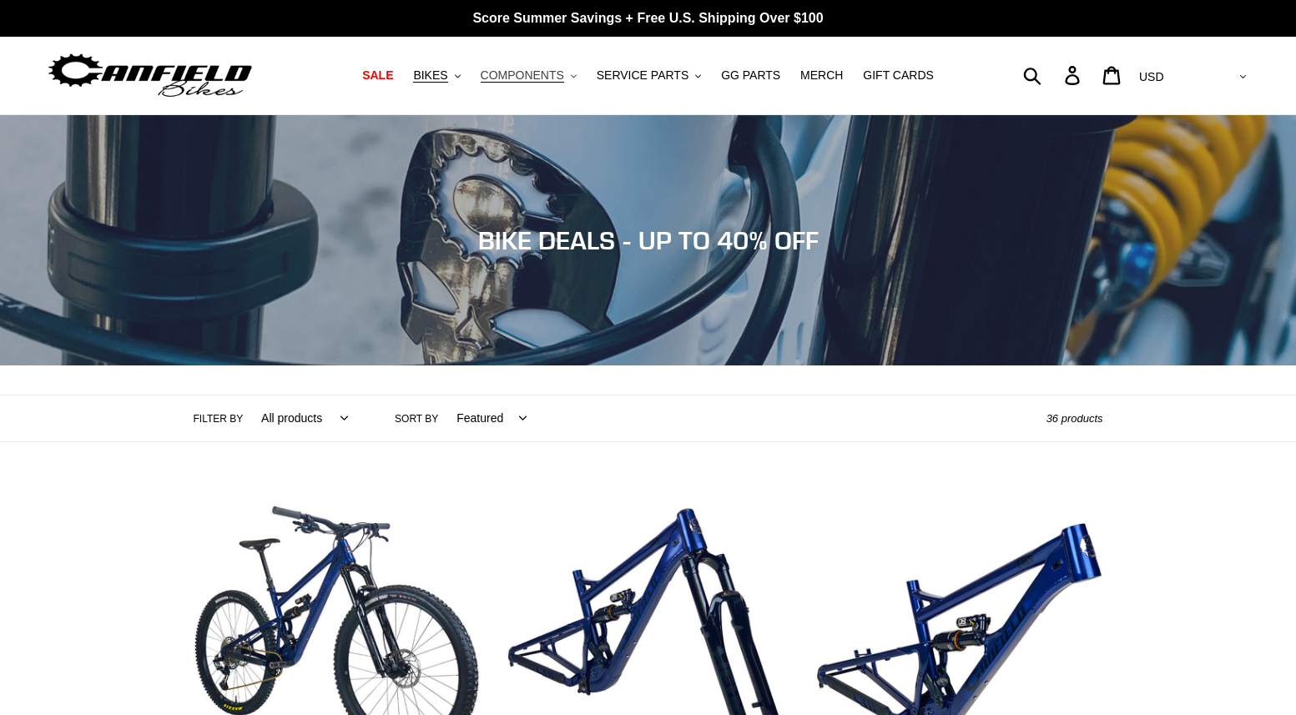
click at [549, 70] on span "COMPONENTS" at bounding box center [522, 75] width 83 height 14
click at [644, 73] on span "SERVICE PARTS" at bounding box center [643, 75] width 92 height 14
click at [746, 71] on span "GG PARTS" at bounding box center [750, 75] width 59 height 14
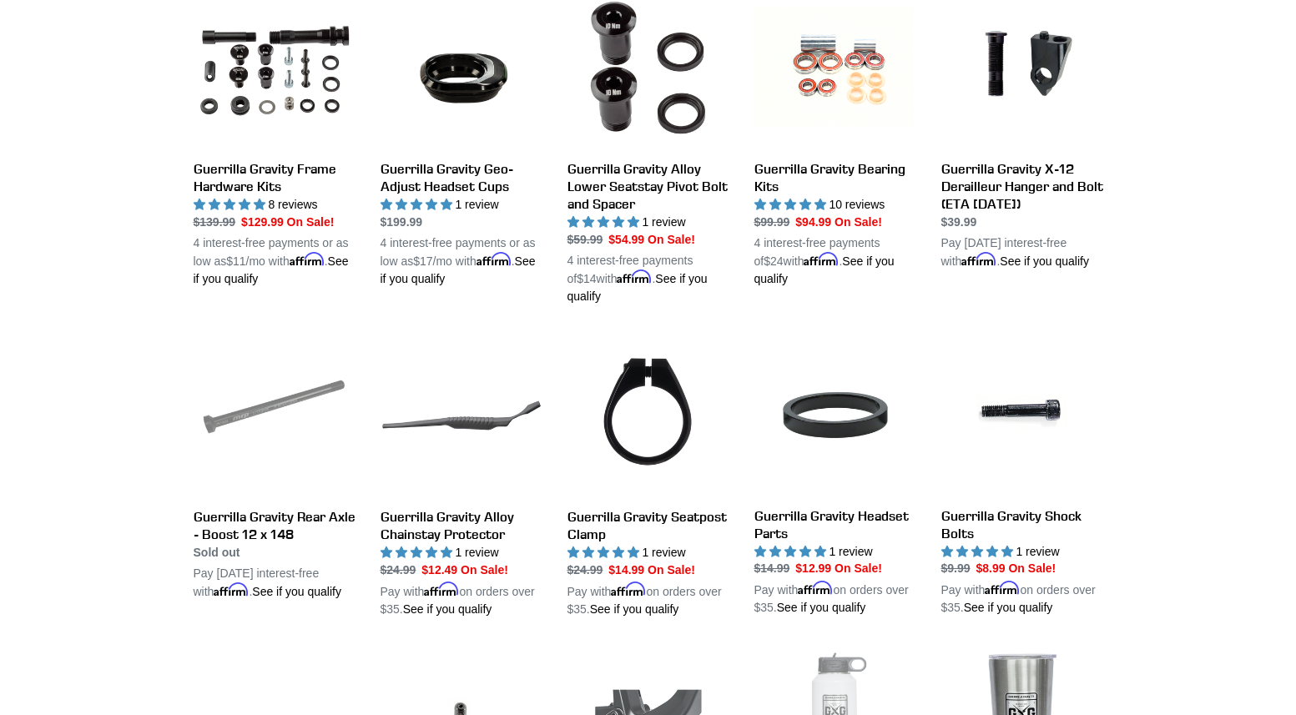
scroll to position [1085, 0]
